Goal: Communication & Community: Share content

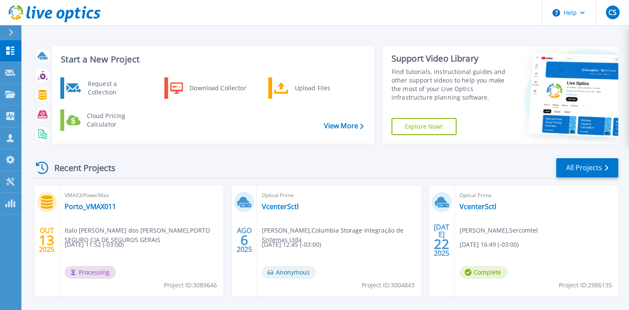
scroll to position [74, 0]
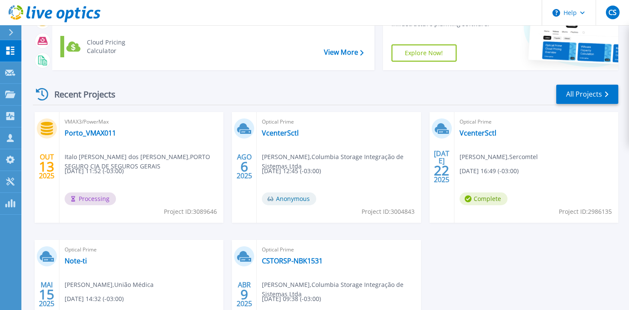
click at [224, 95] on div "Recent Projects All Projects" at bounding box center [325, 94] width 585 height 21
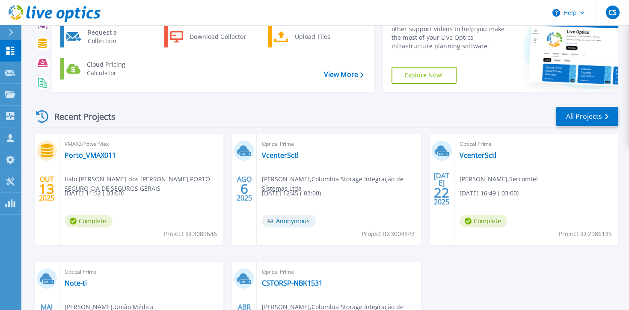
scroll to position [74, 0]
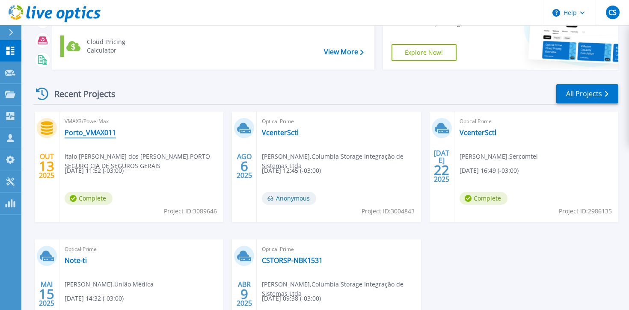
click at [92, 136] on link "Porto_VMAX011" at bounding box center [90, 132] width 51 height 9
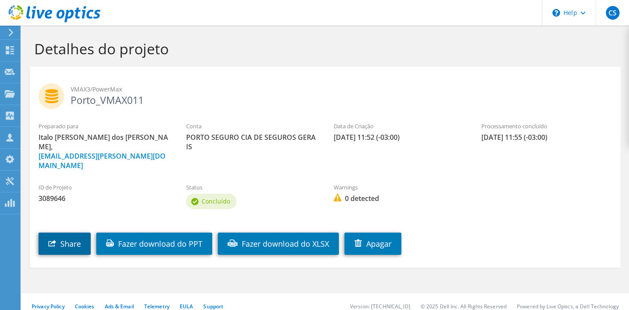
click at [68, 233] on link "Share" at bounding box center [65, 244] width 52 height 22
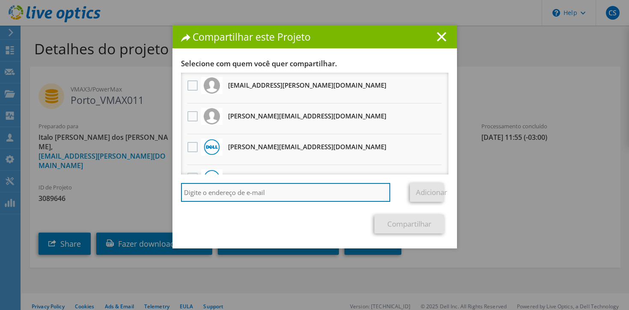
click at [251, 196] on input "search" at bounding box center [286, 192] width 210 height 19
type input "rafael.monteiro@columbiati.com.br"
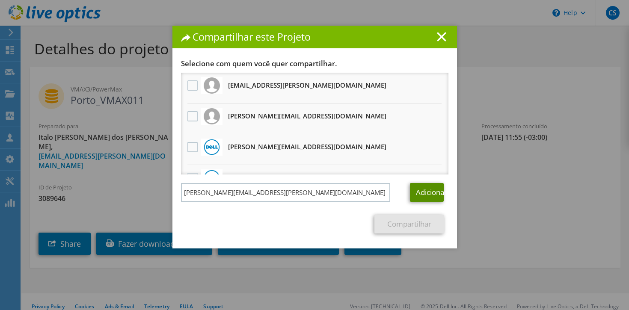
click at [424, 193] on link "Adicionar" at bounding box center [427, 192] width 34 height 19
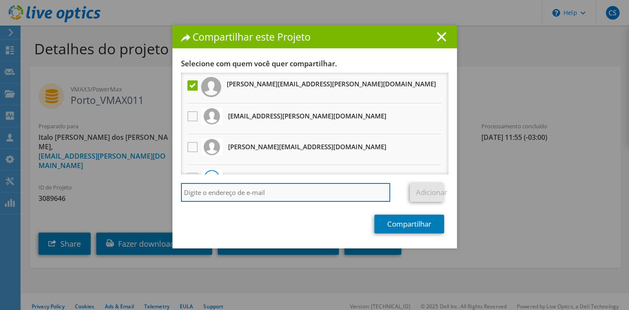
click at [347, 194] on input "search" at bounding box center [286, 192] width 210 height 19
type input "alexandre.brandao@columbiati.com.br"
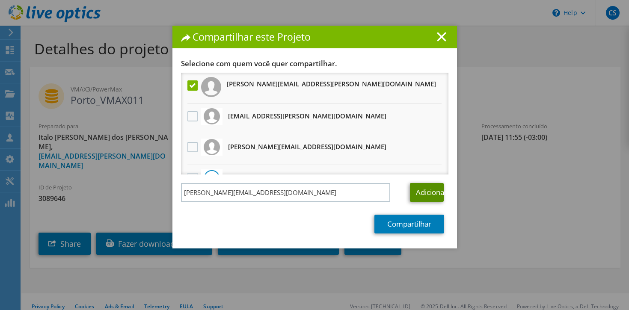
click at [426, 192] on link "Adicionar" at bounding box center [427, 192] width 34 height 19
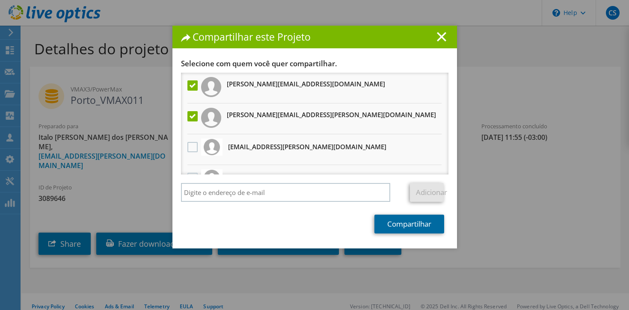
click at [400, 222] on link "Compartilhar" at bounding box center [409, 224] width 70 height 19
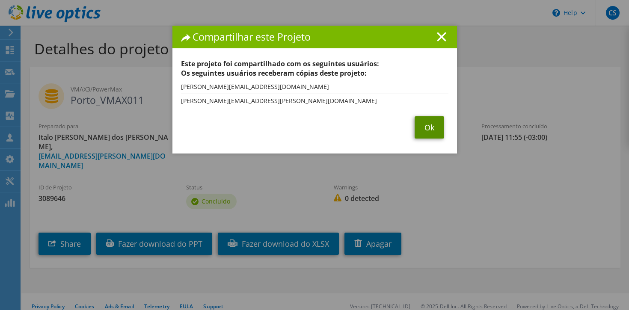
click at [424, 131] on link "Ok" at bounding box center [430, 127] width 30 height 22
